Goal: Information Seeking & Learning: Learn about a topic

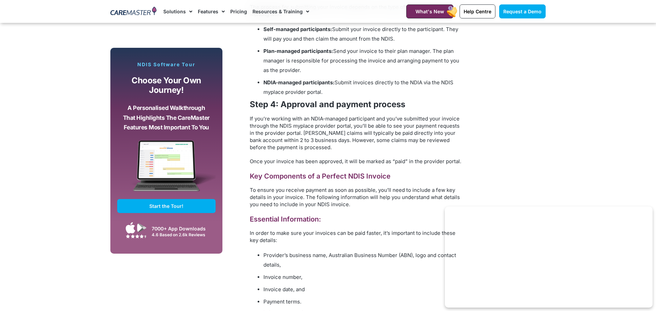
scroll to position [720, 0]
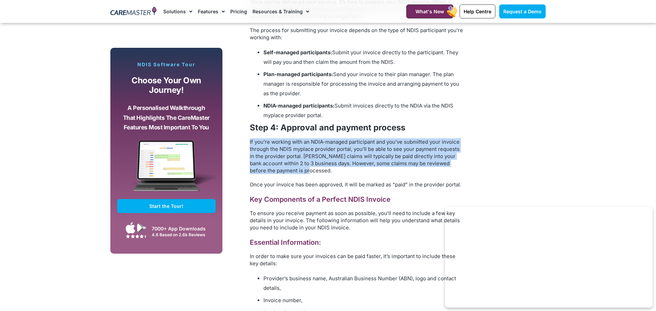
drag, startPoint x: 249, startPoint y: 143, endPoint x: 296, endPoint y: 171, distance: 54.6
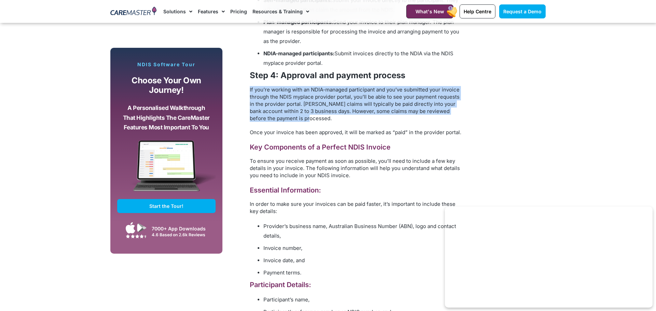
scroll to position [774, 0]
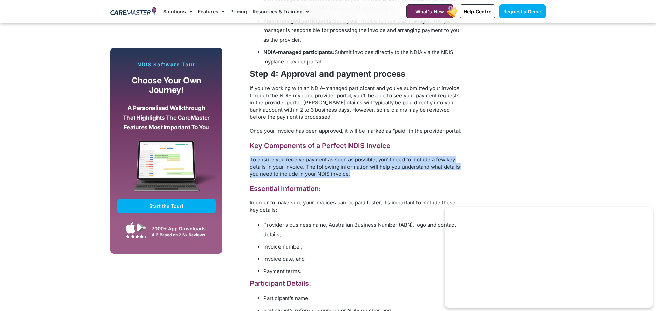
drag, startPoint x: 250, startPoint y: 160, endPoint x: 358, endPoint y: 174, distance: 108.5
click at [358, 174] on p "To ensure you receive payment as soon as possible, you’ll need to include a few…" at bounding box center [357, 167] width 215 height 22
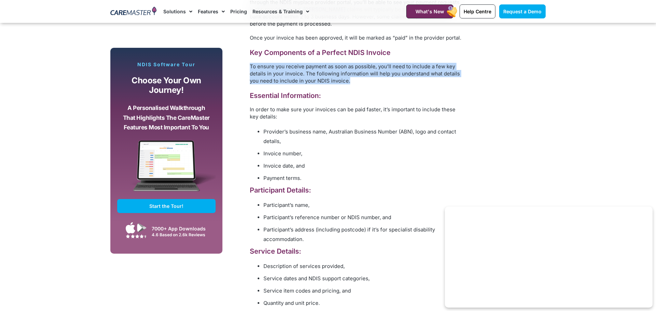
scroll to position [870, 0]
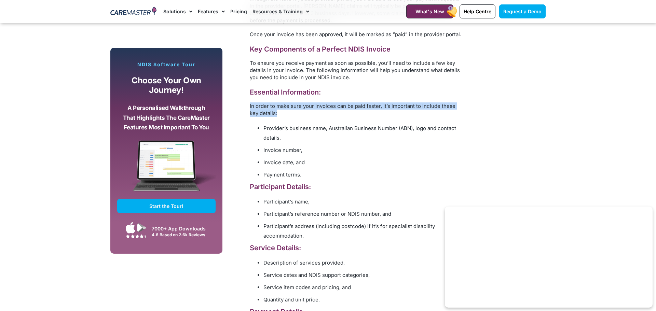
drag, startPoint x: 247, startPoint y: 106, endPoint x: 322, endPoint y: 110, distance: 75.3
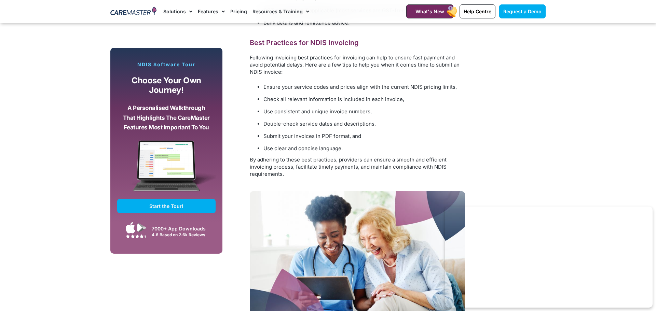
scroll to position [1207, 0]
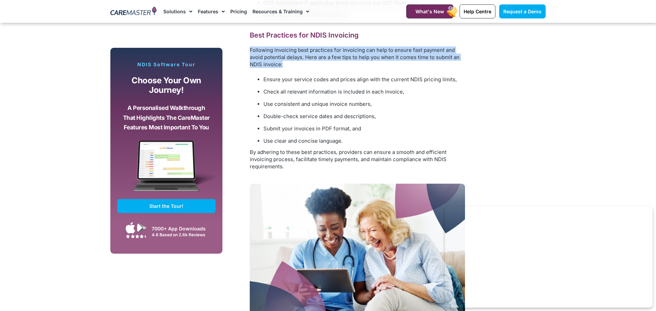
drag, startPoint x: 248, startPoint y: 51, endPoint x: 306, endPoint y: 62, distance: 59.5
click at [306, 62] on div "A Guide to NDIS Invoicing: Key Requirements for Providers The National Disabili…" at bounding box center [357, 147] width 222 height 1892
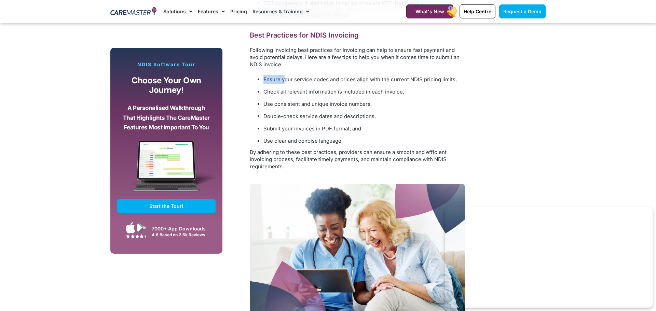
drag, startPoint x: 264, startPoint y: 78, endPoint x: 286, endPoint y: 77, distance: 21.9
click at [286, 77] on span "Ensure your service codes and prices align with the current NDIS pricing limits," at bounding box center [360, 79] width 193 height 6
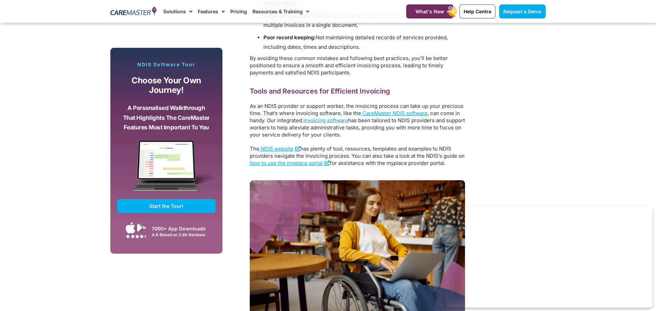
scroll to position [1622, 0]
